Goal: Task Accomplishment & Management: Manage account settings

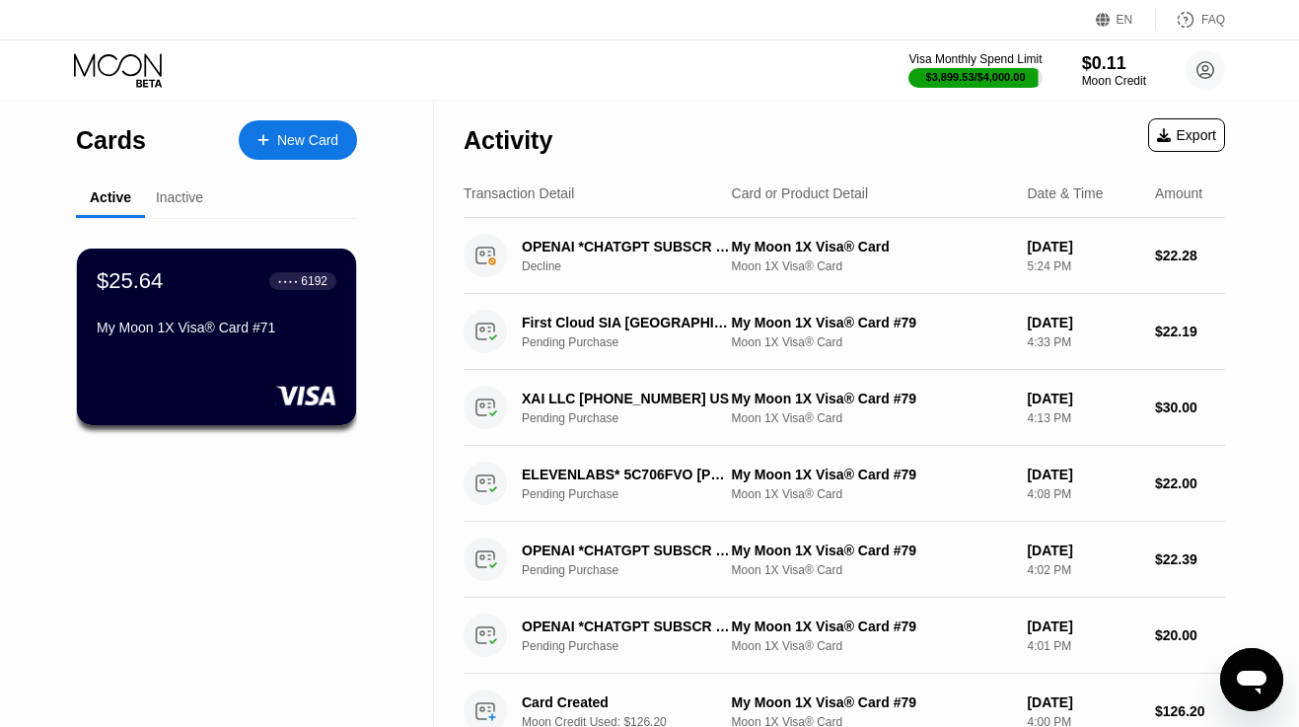
click at [144, 64] on icon at bounding box center [120, 70] width 92 height 35
